Goal: Task Accomplishment & Management: Use online tool/utility

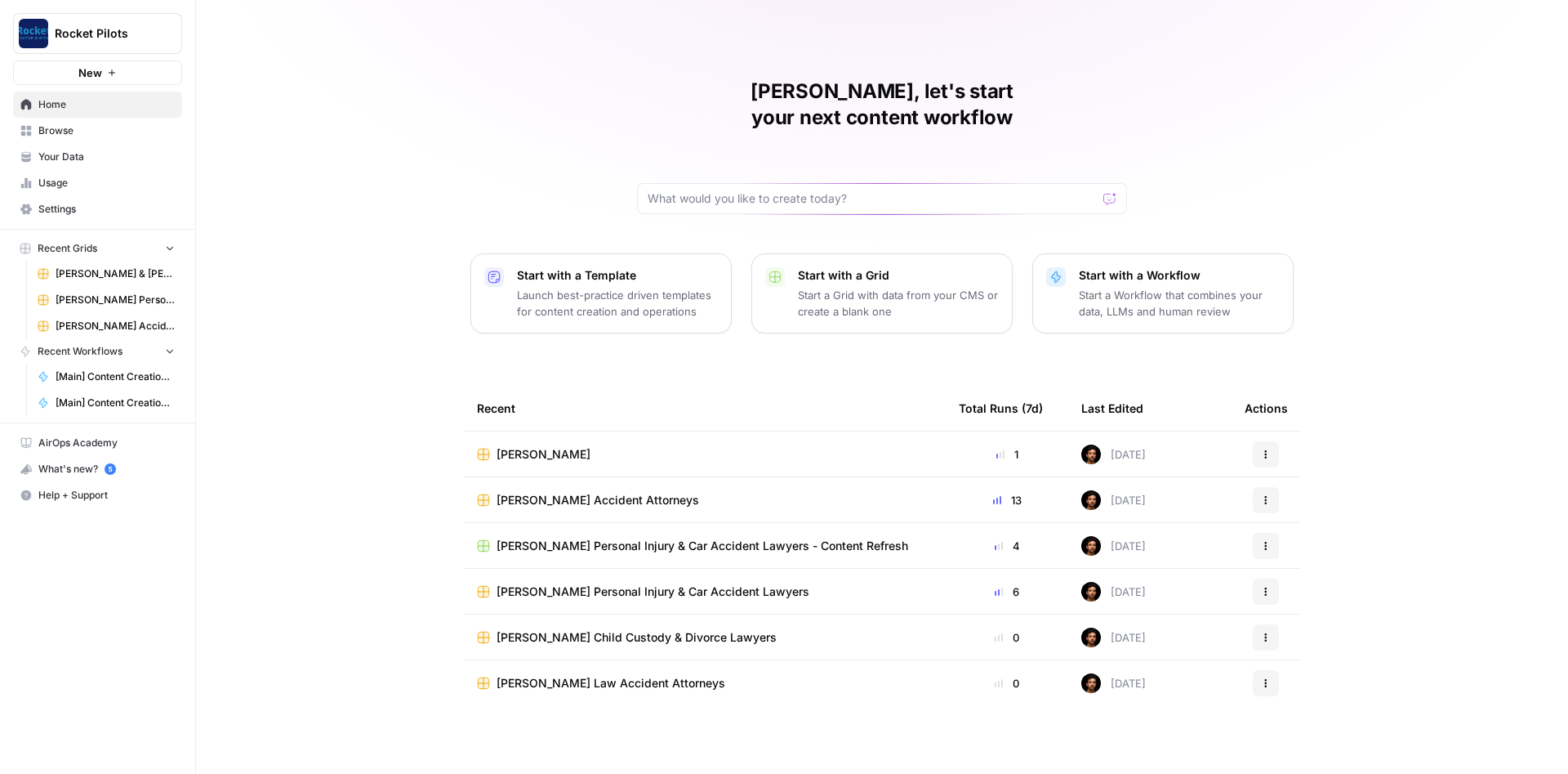
click at [100, 296] on span "[PERSON_NAME] Personal Injury & Car Accident Lawyers" at bounding box center [115, 300] width 119 height 15
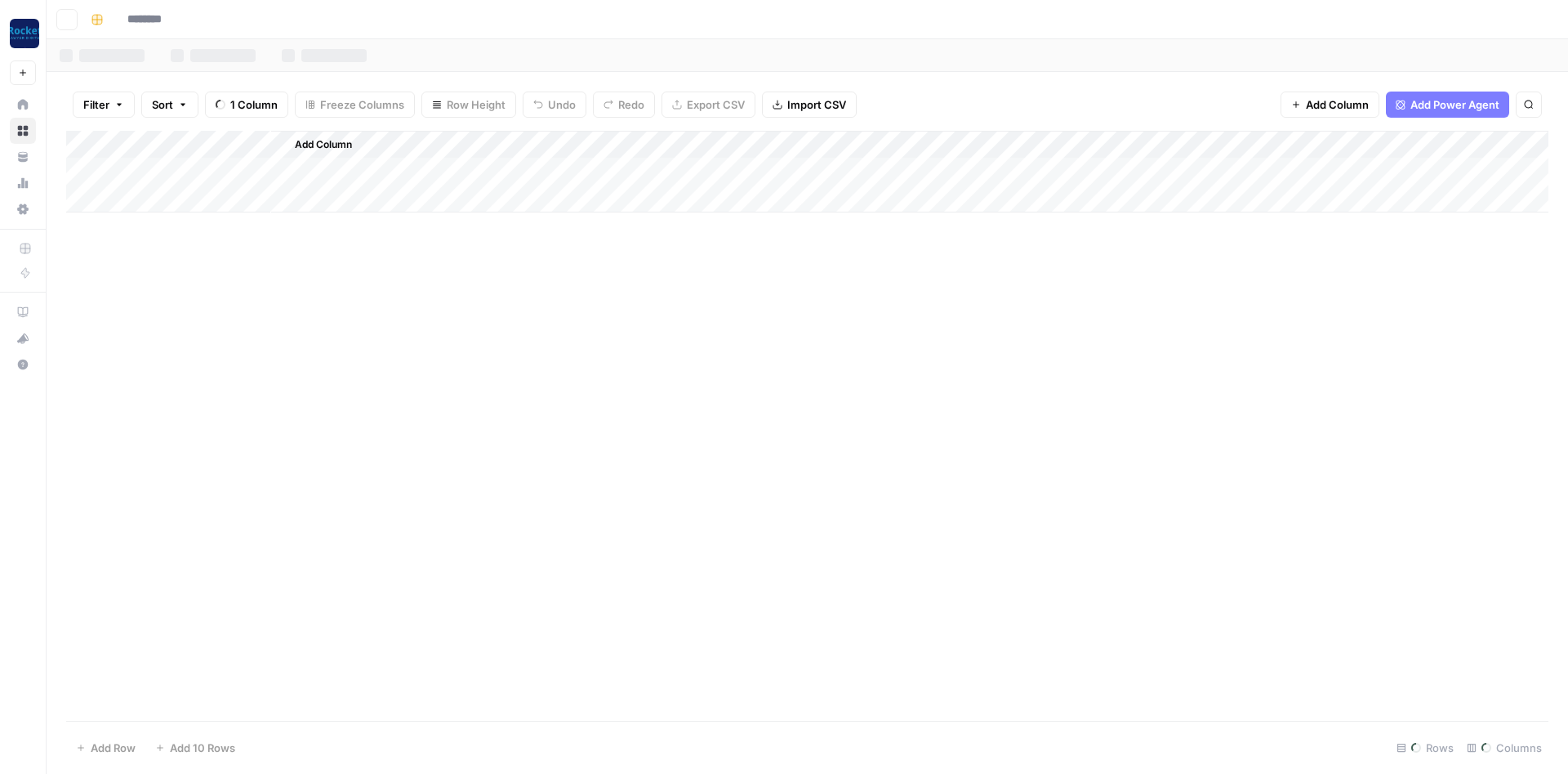
type input "**********"
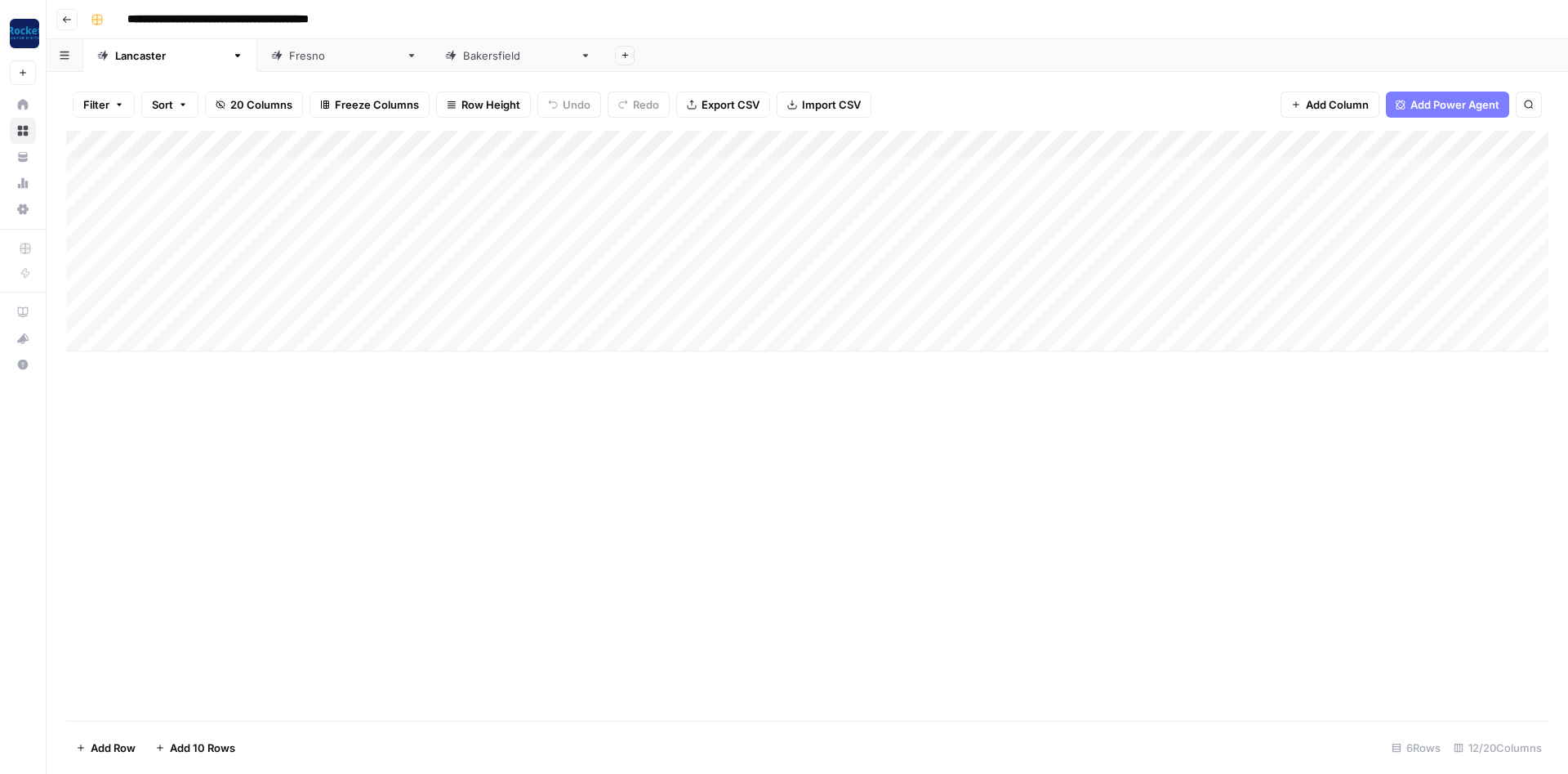
click at [463, 56] on div "[GEOGRAPHIC_DATA]" at bounding box center [518, 55] width 110 height 16
click at [1144, 223] on div "Add Column" at bounding box center [807, 199] width 1482 height 137
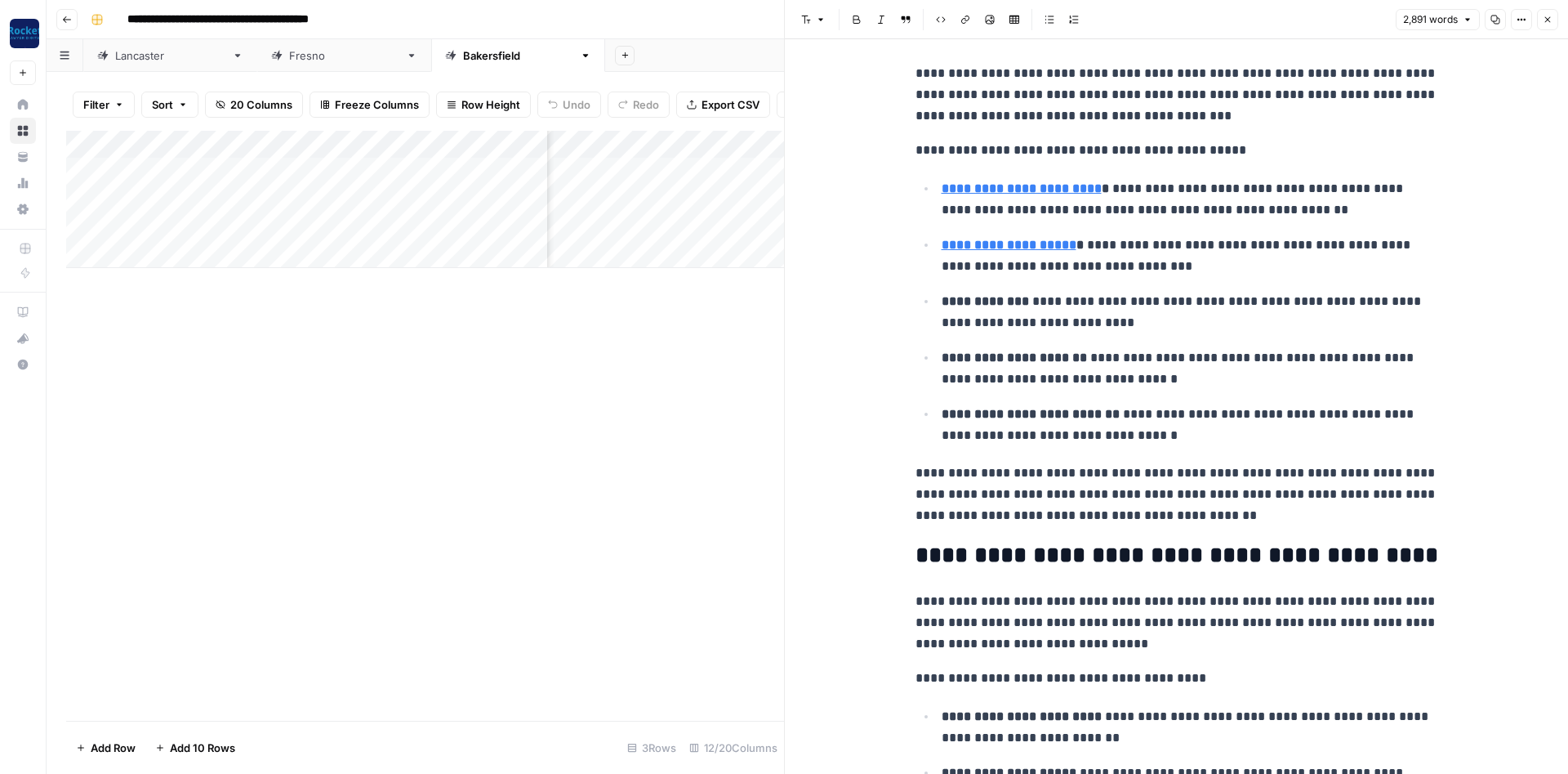
scroll to position [5883, 0]
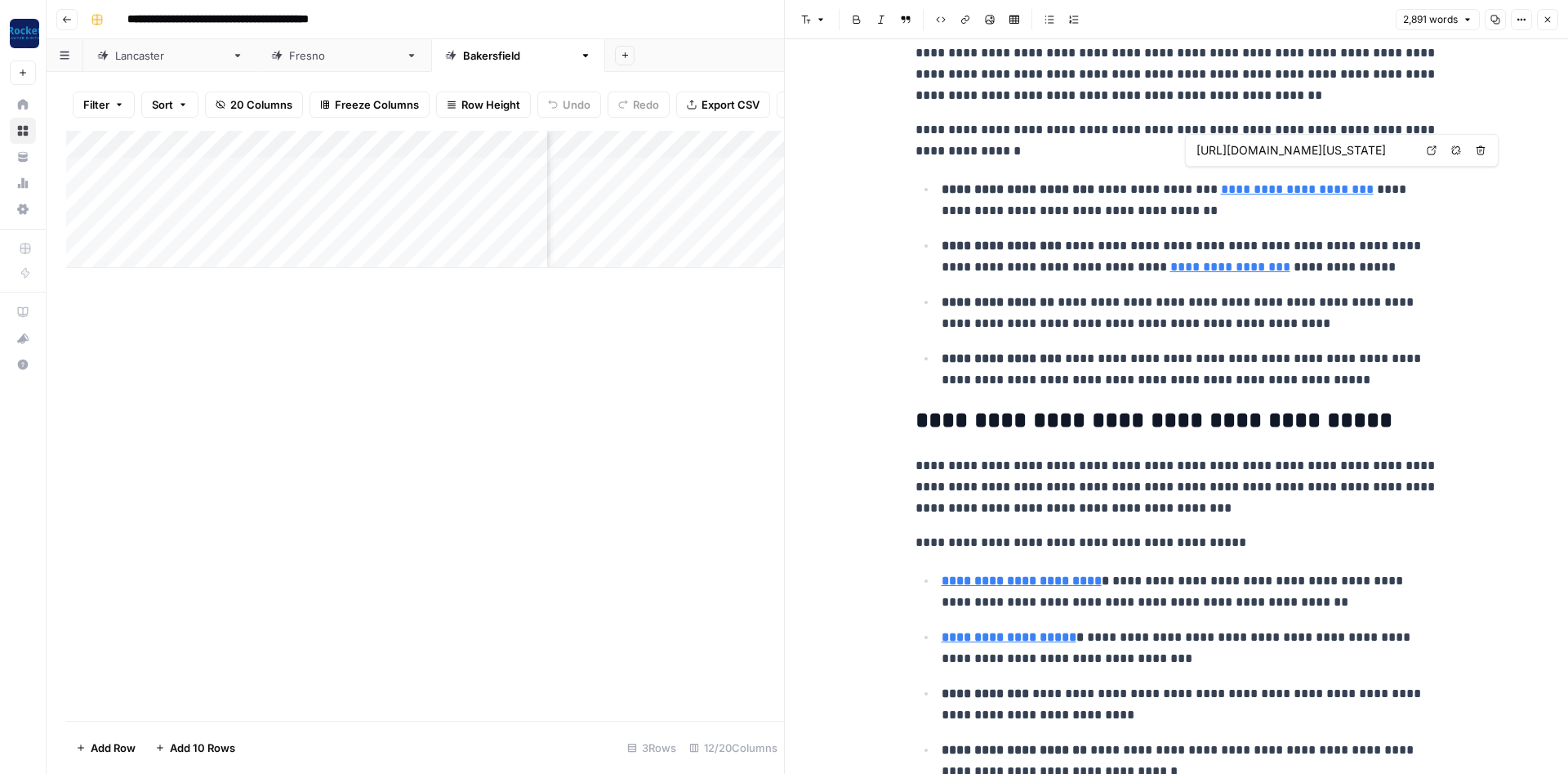
type input "[URL][DOMAIN_NAME]"
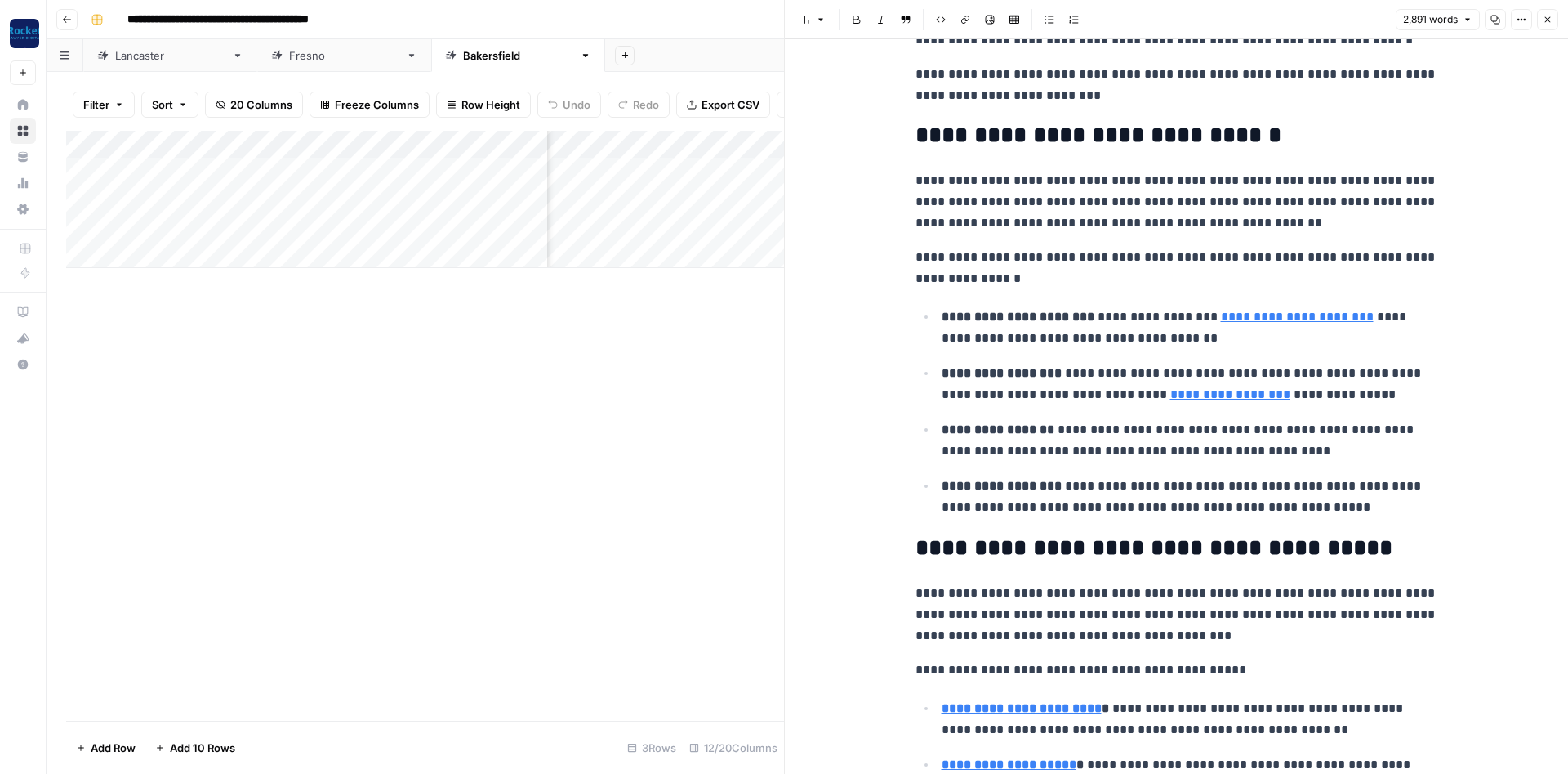
scroll to position [5687, 0]
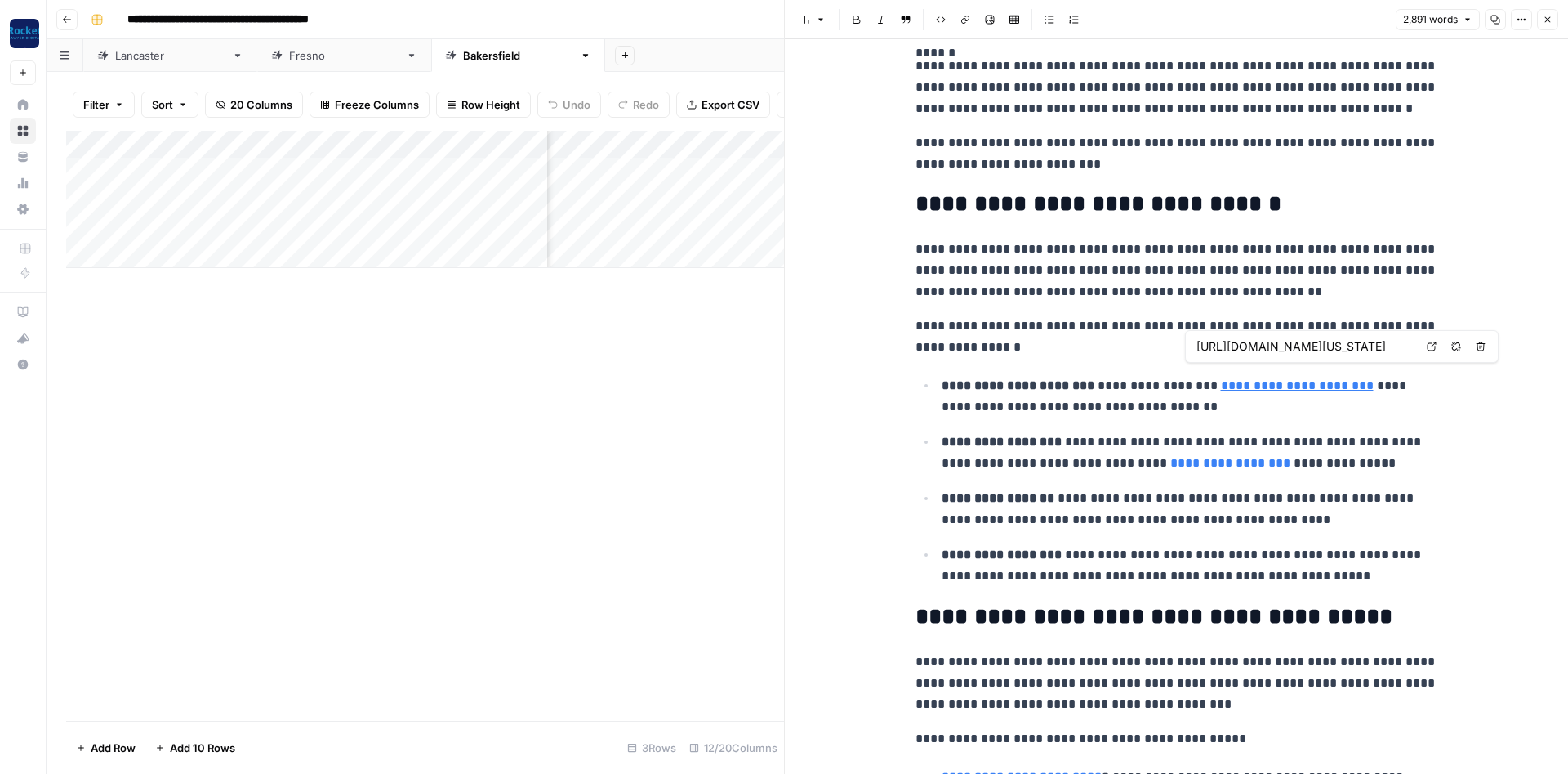
type input "[URL][DOMAIN_NAME]"
type input "[URL][DOMAIN_NAME][US_STATE]"
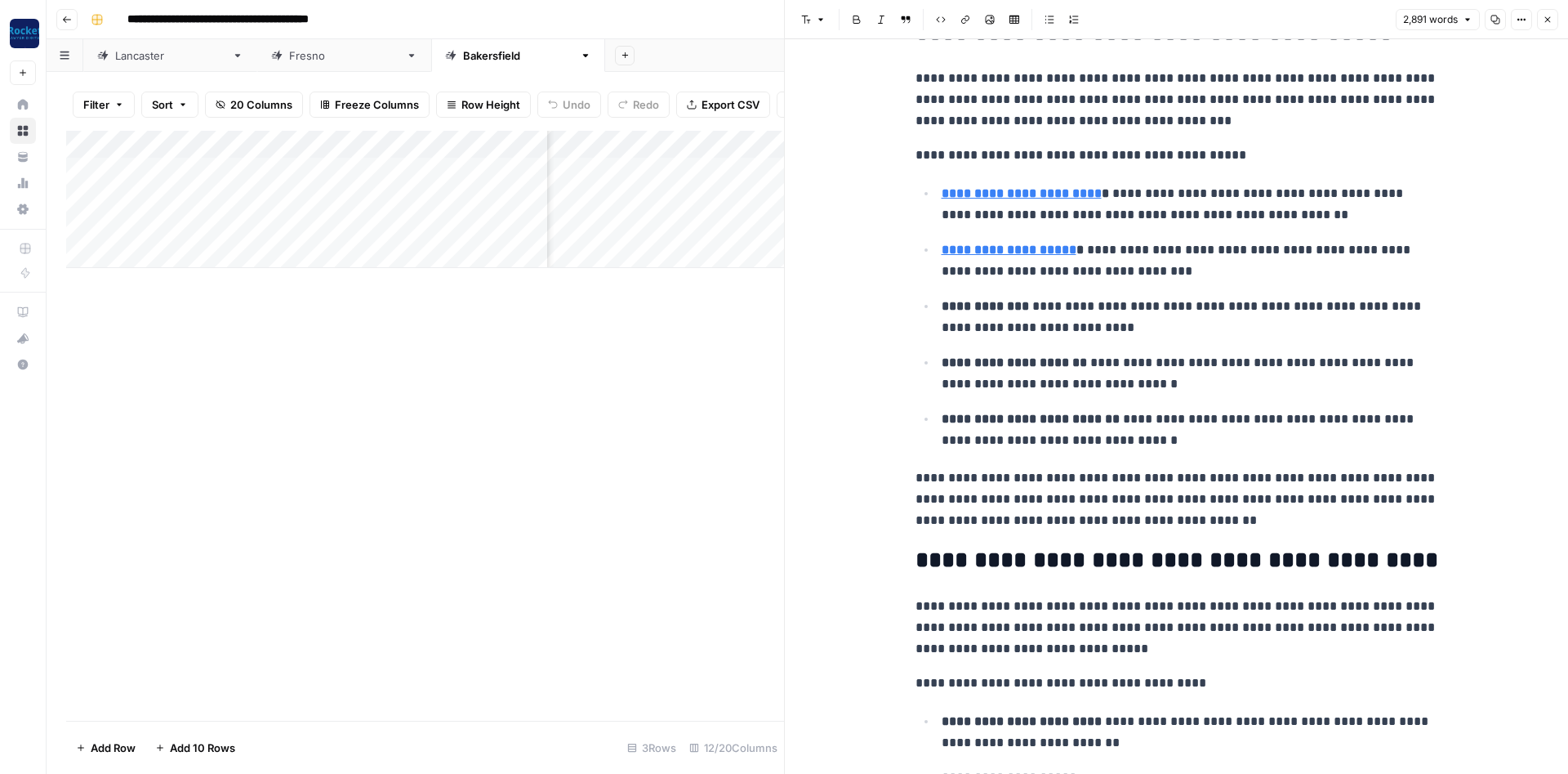
scroll to position [6275, 0]
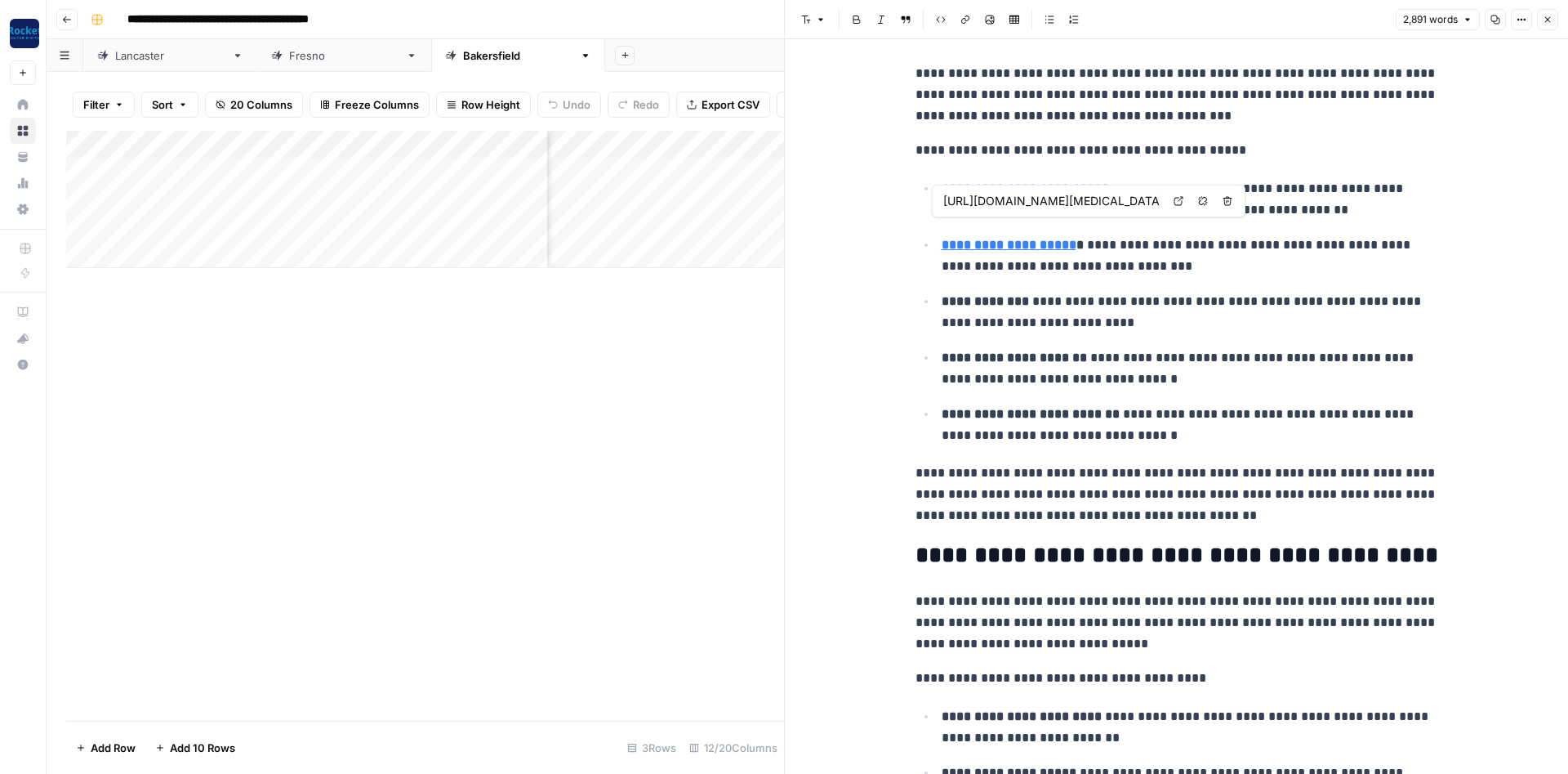
type input "[URL][DOMAIN_NAME][MEDICAL_DATA]"
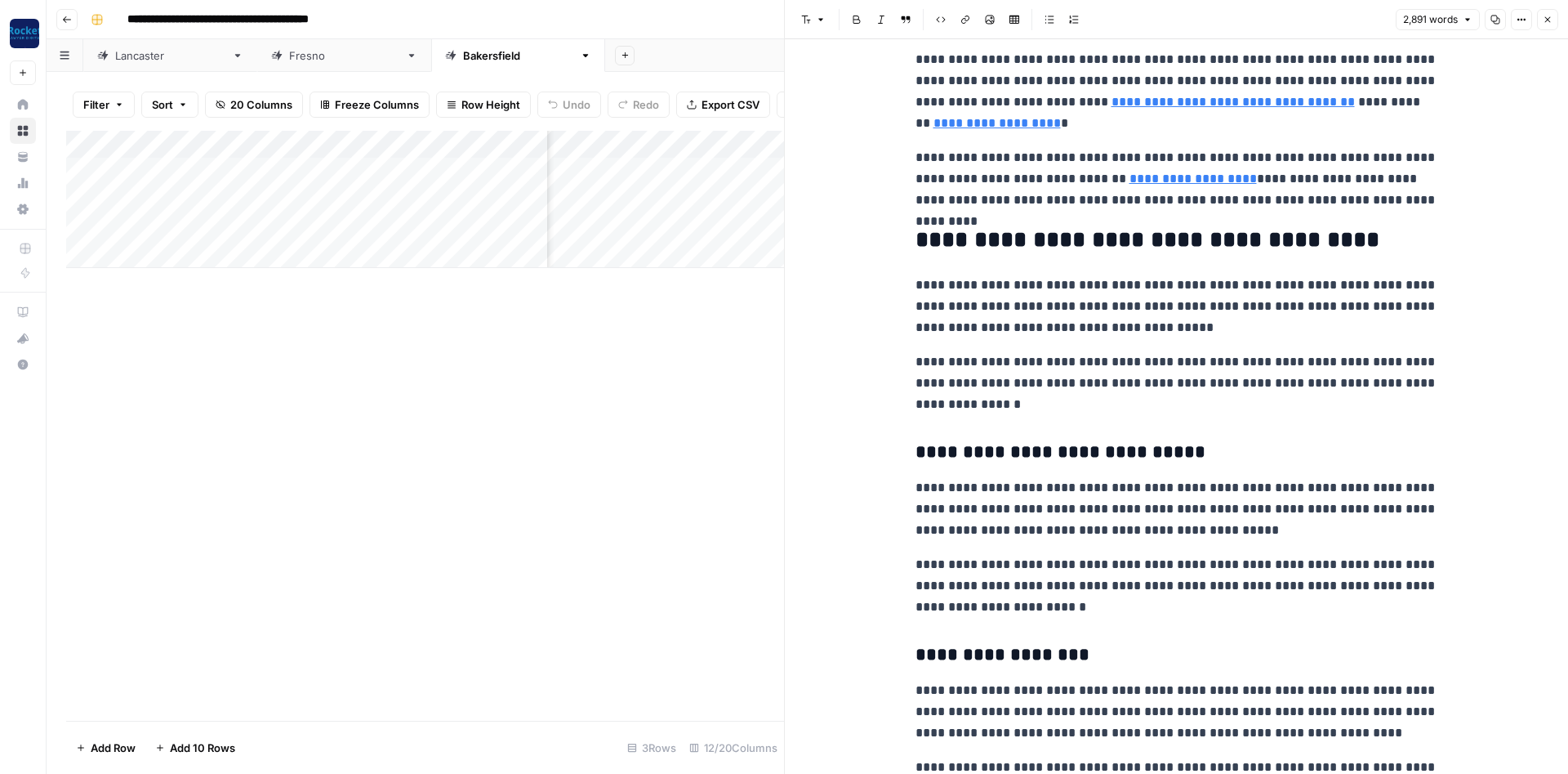
scroll to position [1952, 0]
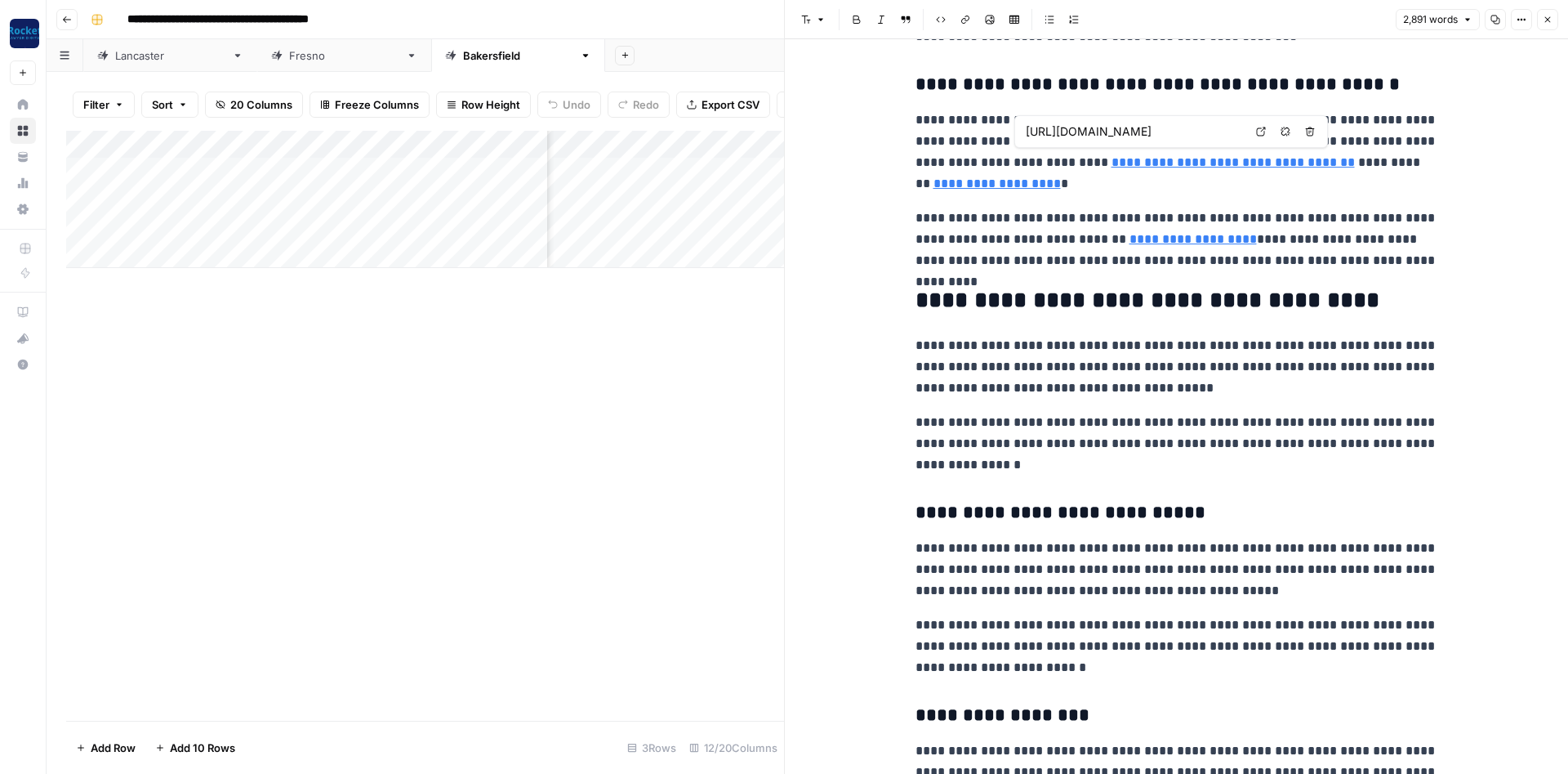
type input "[URL][DOMAIN_NAME]"
click at [1060, 177] on link "**********" at bounding box center [996, 183] width 127 height 12
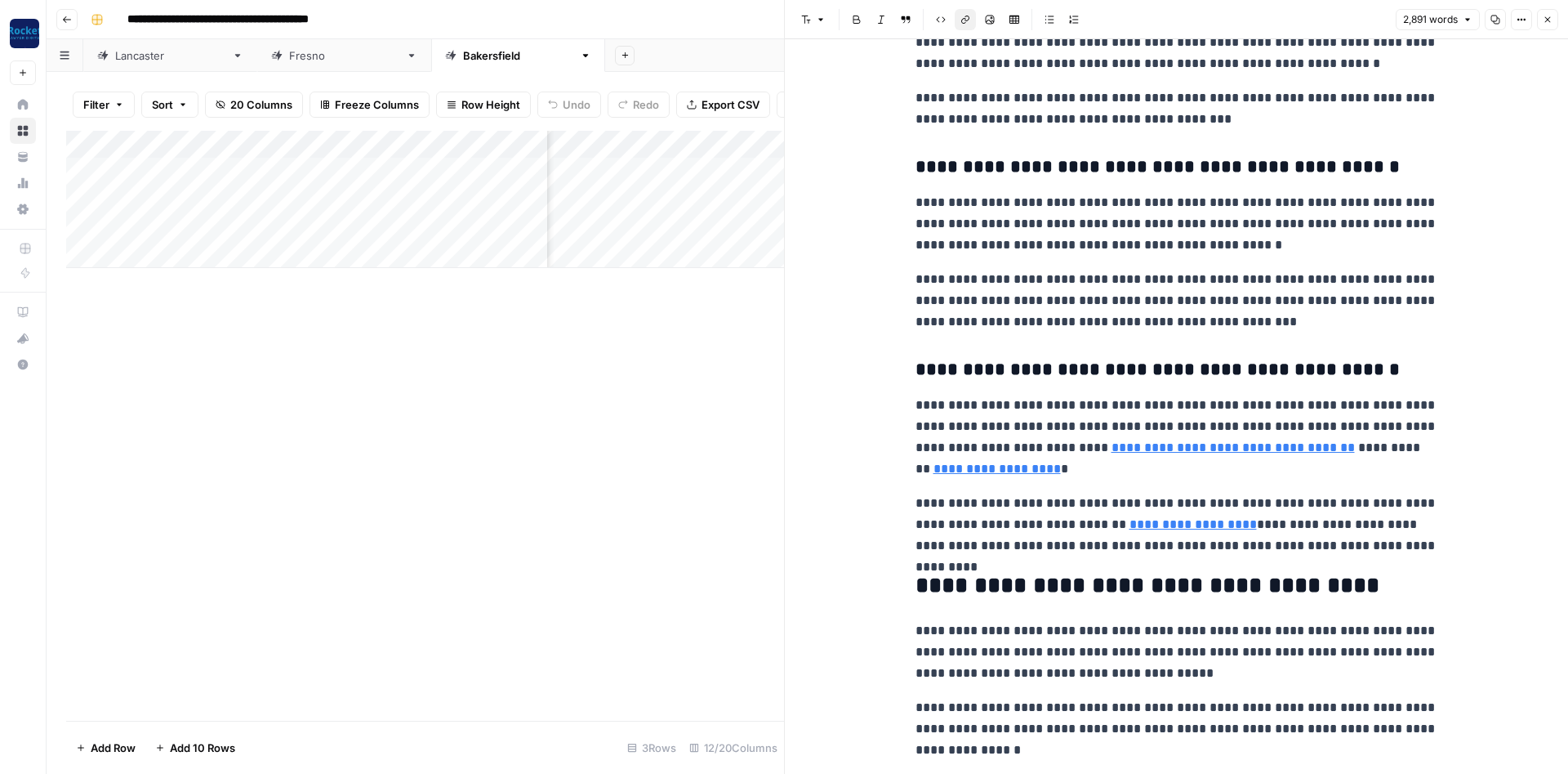
scroll to position [2353, 0]
